Goal: Information Seeking & Learning: Check status

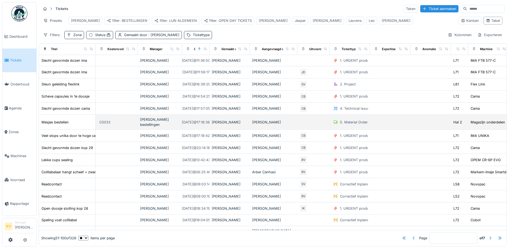
click at [353, 125] on div "5. Material Orders" at bounding box center [355, 122] width 30 height 5
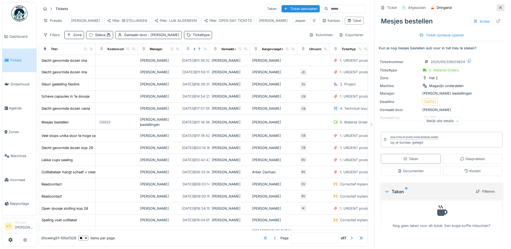
click at [498, 9] on icon at bounding box center [500, 8] width 4 height 4
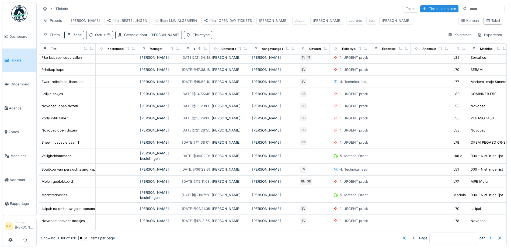
scroll to position [404, 0]
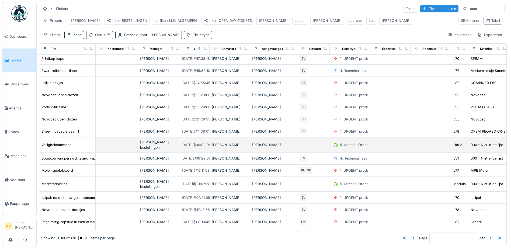
click at [355, 146] on div "5. Material Orders" at bounding box center [355, 144] width 30 height 5
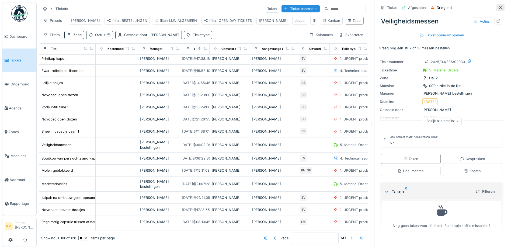
click at [498, 8] on icon at bounding box center [500, 8] width 4 height 4
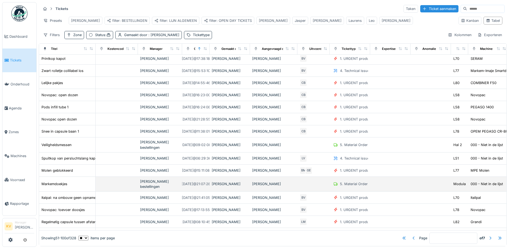
click at [351, 183] on div "5. Material Orders" at bounding box center [355, 183] width 30 height 5
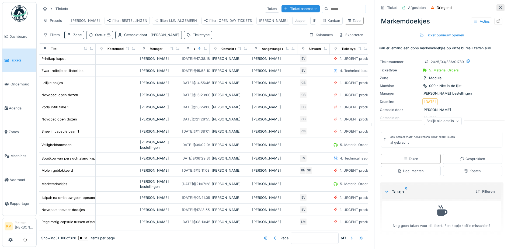
click at [499, 6] on icon at bounding box center [500, 7] width 3 height 3
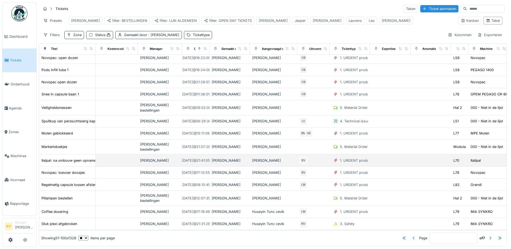
scroll to position [450, 0]
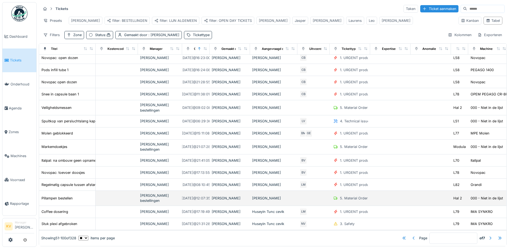
click at [357, 196] on div "5. Material Orders" at bounding box center [355, 198] width 30 height 5
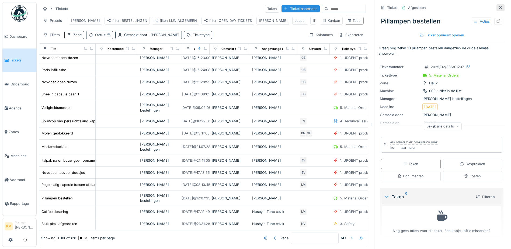
click at [498, 8] on icon at bounding box center [500, 8] width 4 height 4
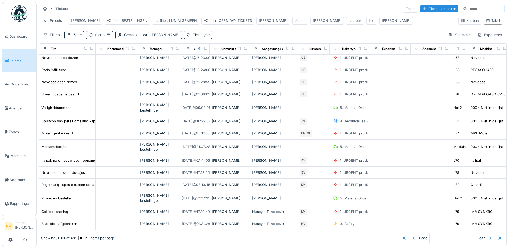
click at [488, 235] on div at bounding box center [490, 237] width 4 height 5
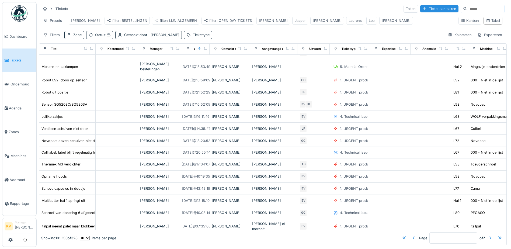
scroll to position [397, 0]
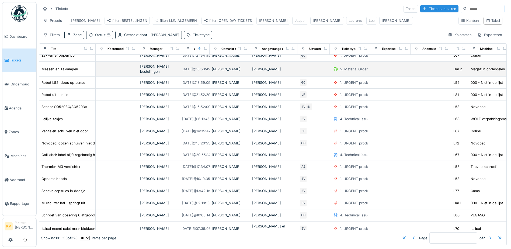
click at [351, 72] on div "5. Material Orders" at bounding box center [355, 69] width 30 height 5
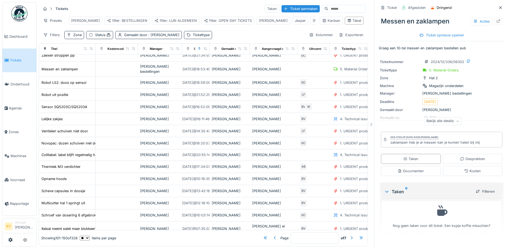
click at [498, 5] on div at bounding box center [500, 7] width 4 height 5
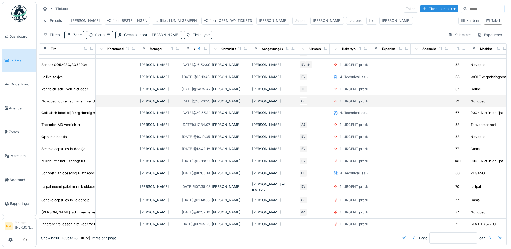
scroll to position [451, 0]
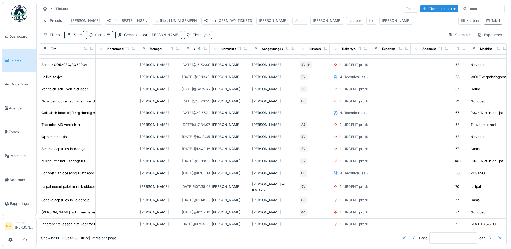
click at [488, 235] on div at bounding box center [490, 237] width 4 height 5
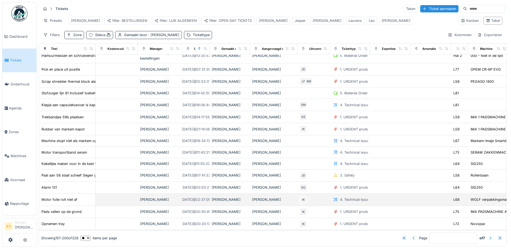
scroll to position [4, 0]
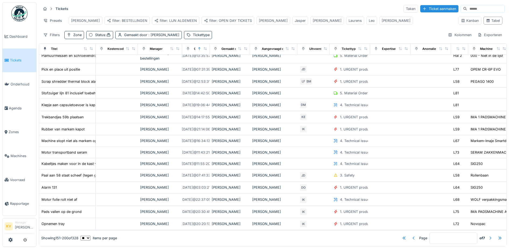
click at [488, 235] on div at bounding box center [490, 237] width 4 height 5
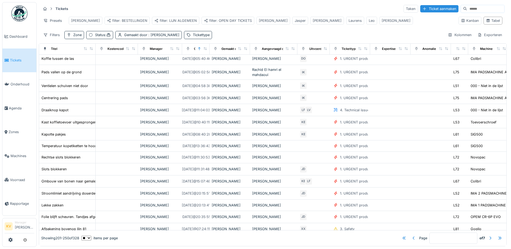
scroll to position [0, 0]
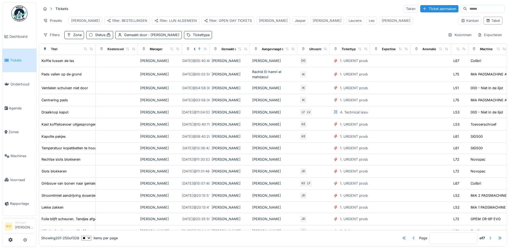
click at [488, 235] on div at bounding box center [490, 237] width 4 height 5
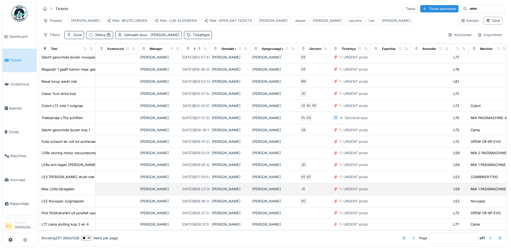
scroll to position [432, 0]
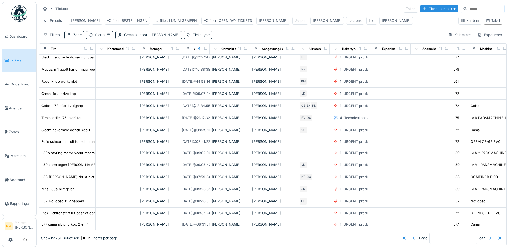
click at [488, 235] on div at bounding box center [490, 237] width 4 height 5
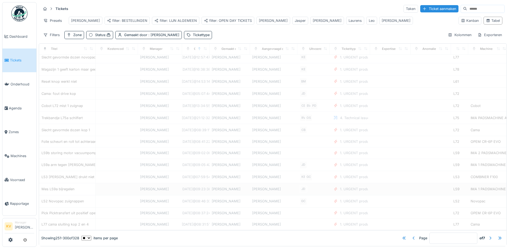
type input "*"
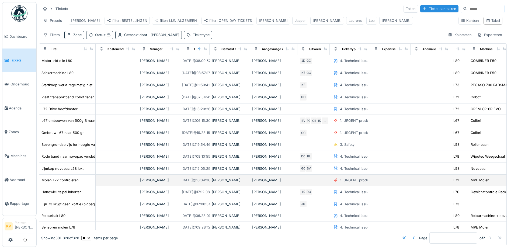
scroll to position [0, 0]
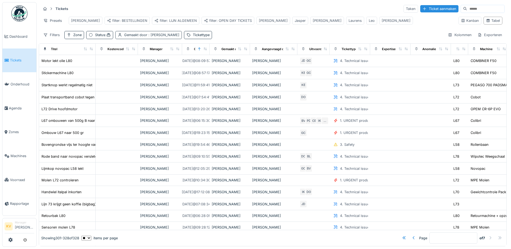
click at [171, 39] on div "Gemaakt door : [PERSON_NAME]" at bounding box center [148, 35] width 67 height 8
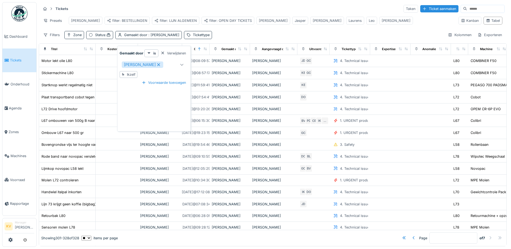
click at [161, 64] on icon at bounding box center [158, 65] width 5 height 4
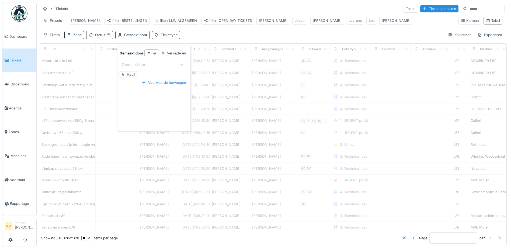
click at [166, 65] on div "Gemaakt door" at bounding box center [149, 64] width 54 height 6
type door_A4Nzk "***"
type input "*"
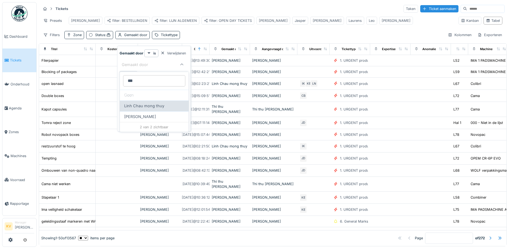
type door_A4Nzk "***"
click at [164, 105] on div "Linh Chau mong thuy" at bounding box center [154, 106] width 60 height 6
type input "****"
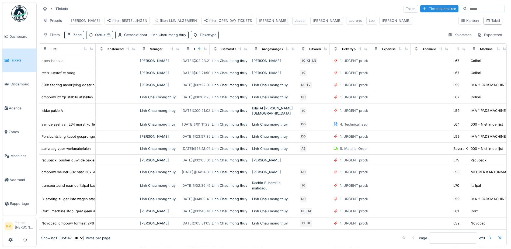
click at [261, 39] on div "Filters Zone Status : Gemaakt door : [PERSON_NAME] Kolommen Exporteren" at bounding box center [273, 35] width 464 height 8
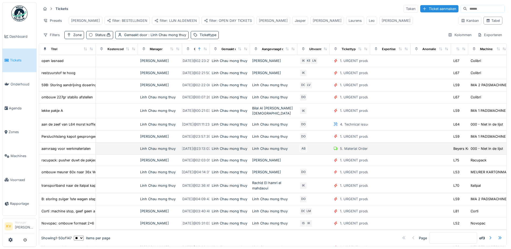
click at [355, 150] on div "5. Material Orders" at bounding box center [355, 148] width 30 height 5
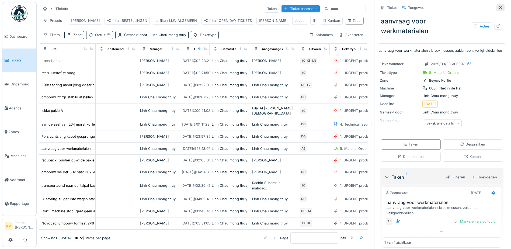
click at [499, 8] on icon at bounding box center [500, 7] width 3 height 3
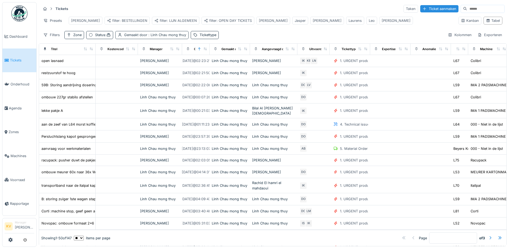
click at [180, 37] on span ": [PERSON_NAME]" at bounding box center [166, 35] width 39 height 4
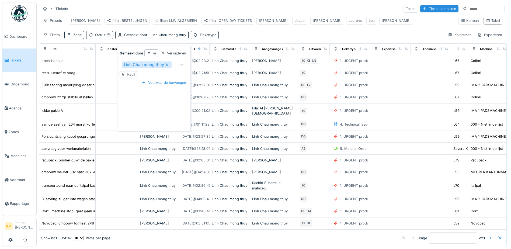
click at [165, 65] on icon at bounding box center [167, 65] width 5 height 4
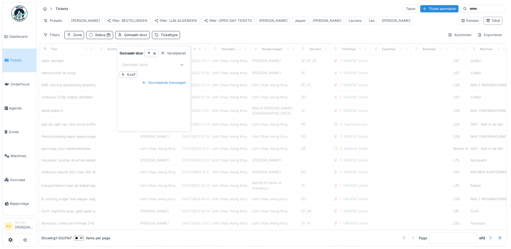
click at [163, 67] on div "Gemaakt door" at bounding box center [149, 64] width 54 height 6
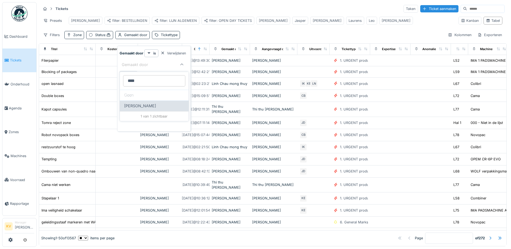
type door_E2NjM "****"
click at [137, 106] on span "[PERSON_NAME]" at bounding box center [140, 106] width 32 height 6
type input "****"
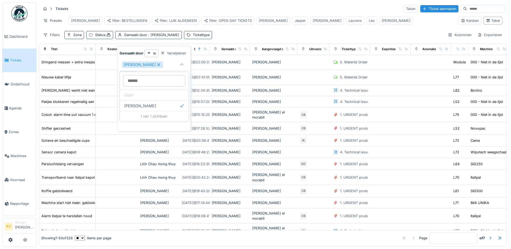
click at [257, 32] on div "Tickets Taken Ticket aanmaken Presets Carl filter: BESTELLINGEN filter: LIJN AL…" at bounding box center [273, 21] width 468 height 39
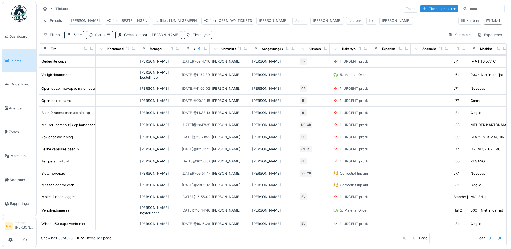
scroll to position [462, 0]
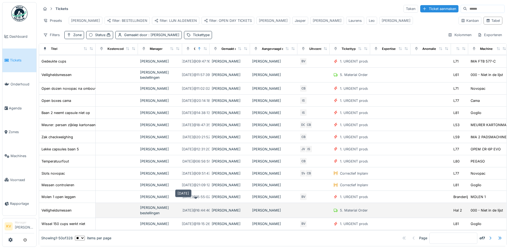
click at [187, 208] on div "[DATE] 16:44:46" at bounding box center [195, 210] width 29 height 5
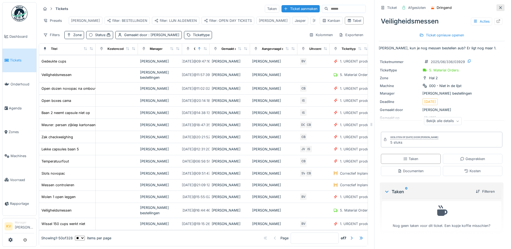
click at [498, 8] on icon at bounding box center [500, 8] width 4 height 4
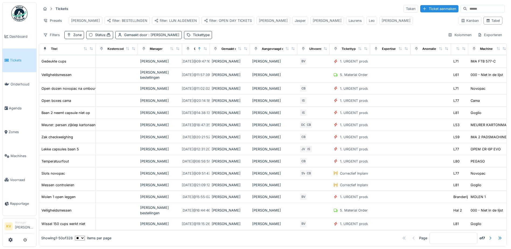
click at [24, 20] on img at bounding box center [19, 13] width 16 height 16
